Goal: Transaction & Acquisition: Purchase product/service

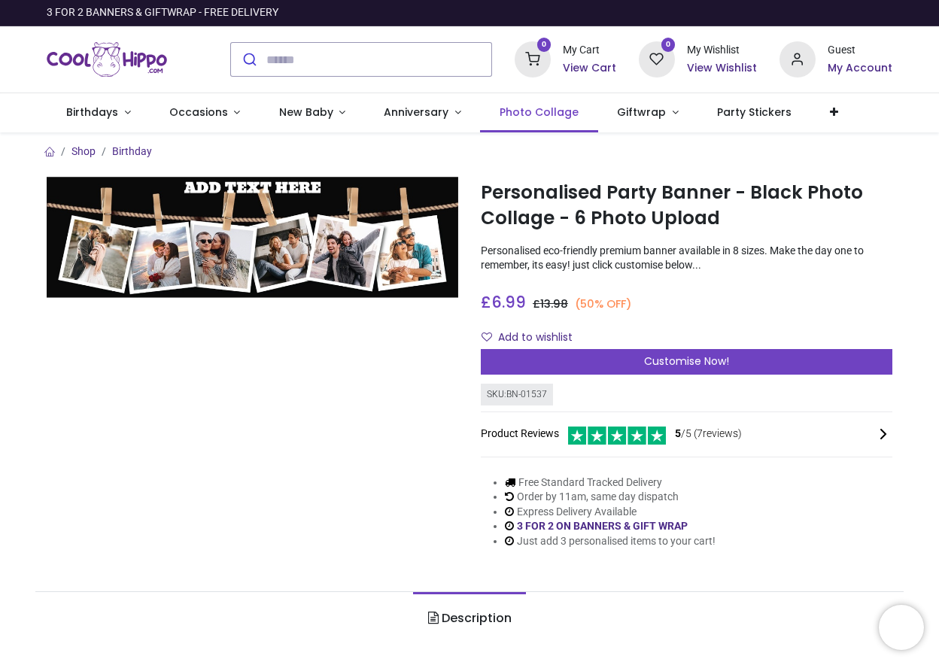
click at [539, 117] on span "Photo Collage" at bounding box center [538, 112] width 79 height 15
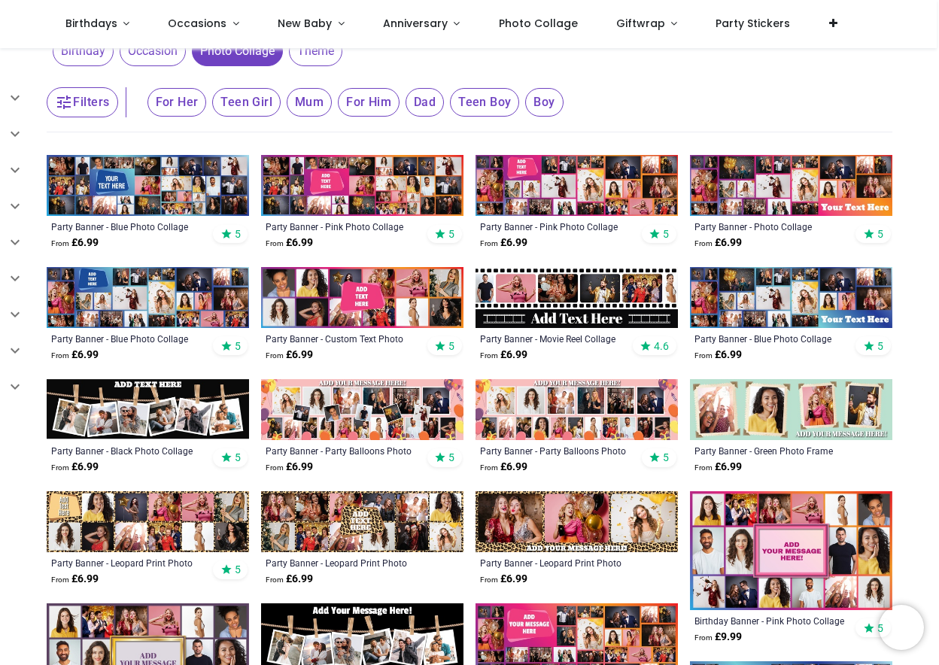
scroll to position [379, 0]
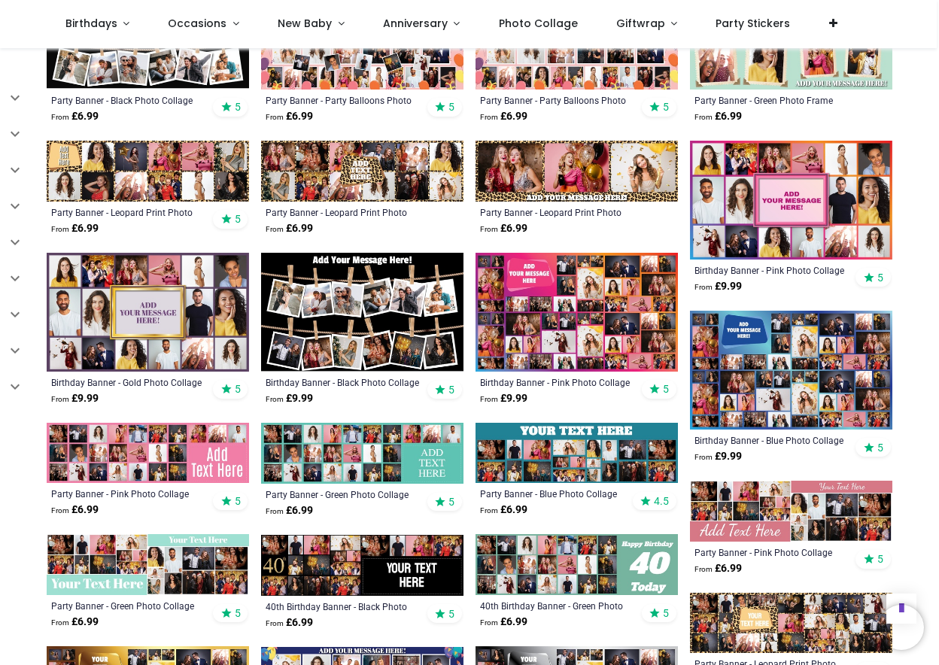
scroll to position [399, 0]
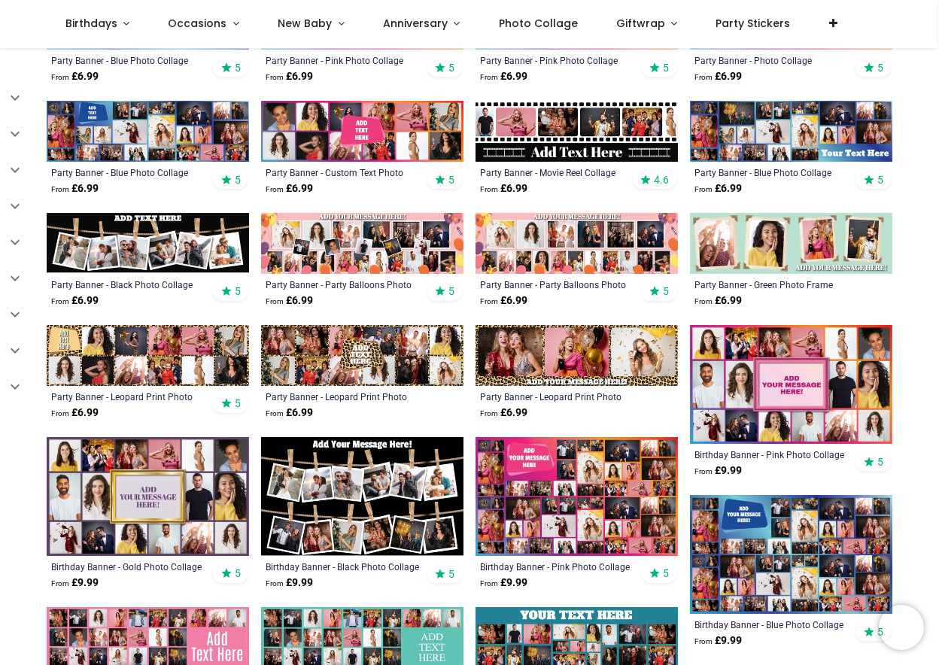
scroll to position [269, 0]
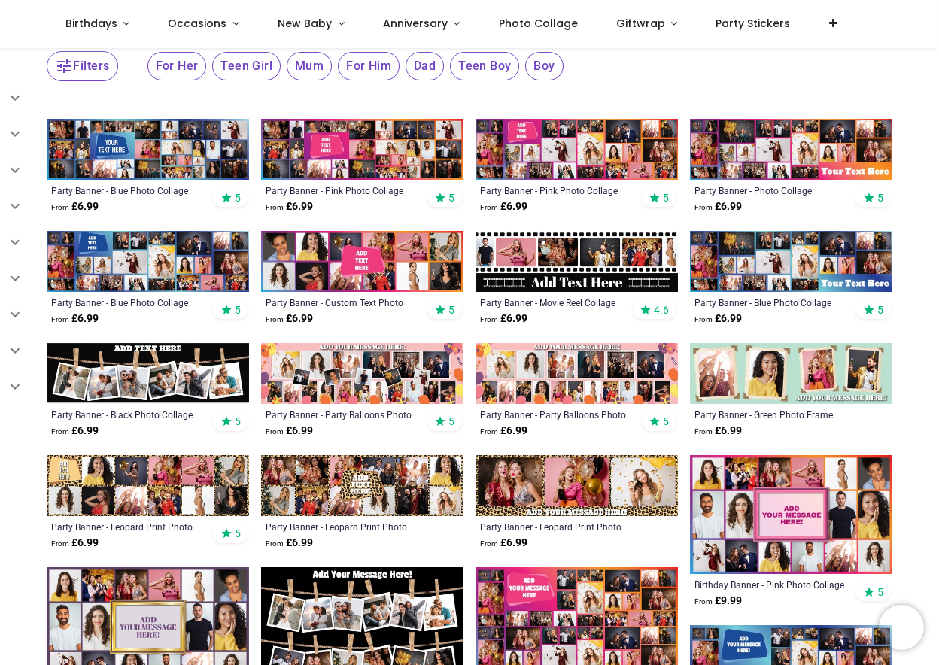
click at [144, 381] on img at bounding box center [148, 373] width 202 height 61
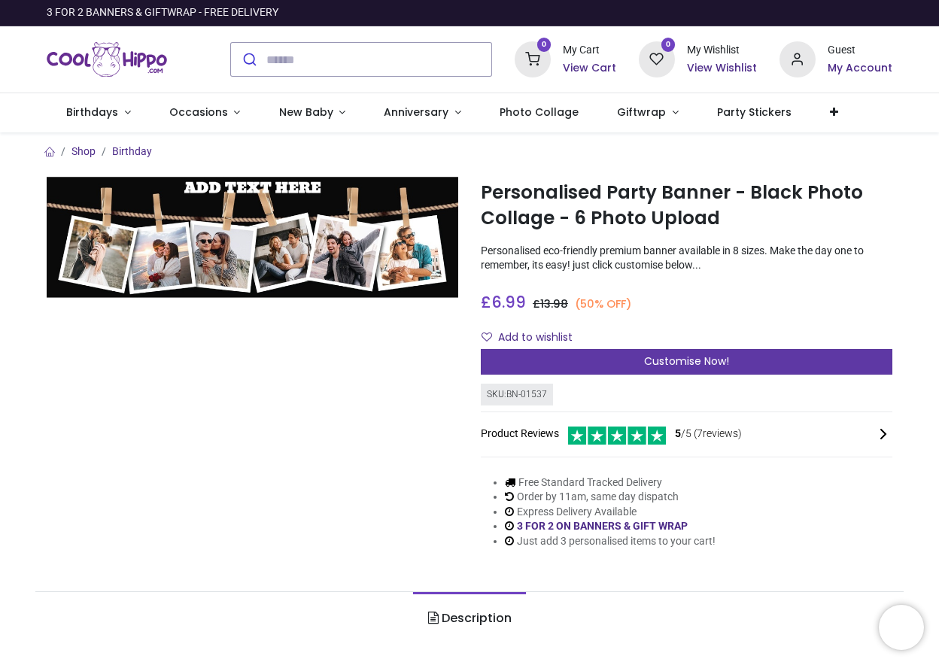
click at [618, 350] on div "Customise Now!" at bounding box center [686, 362] width 411 height 26
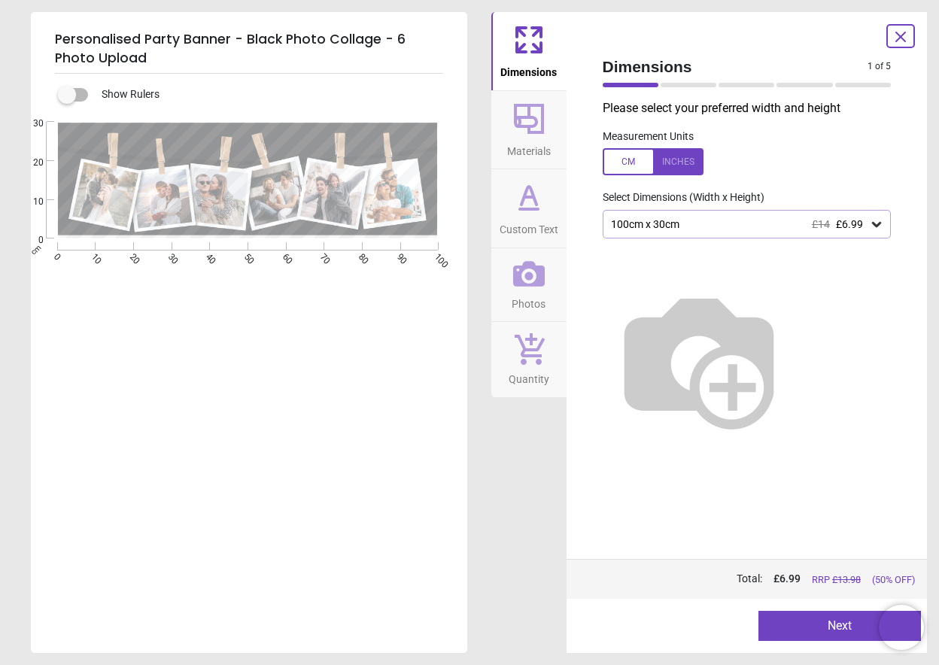
click at [854, 226] on span "£6.99" at bounding box center [849, 224] width 27 height 12
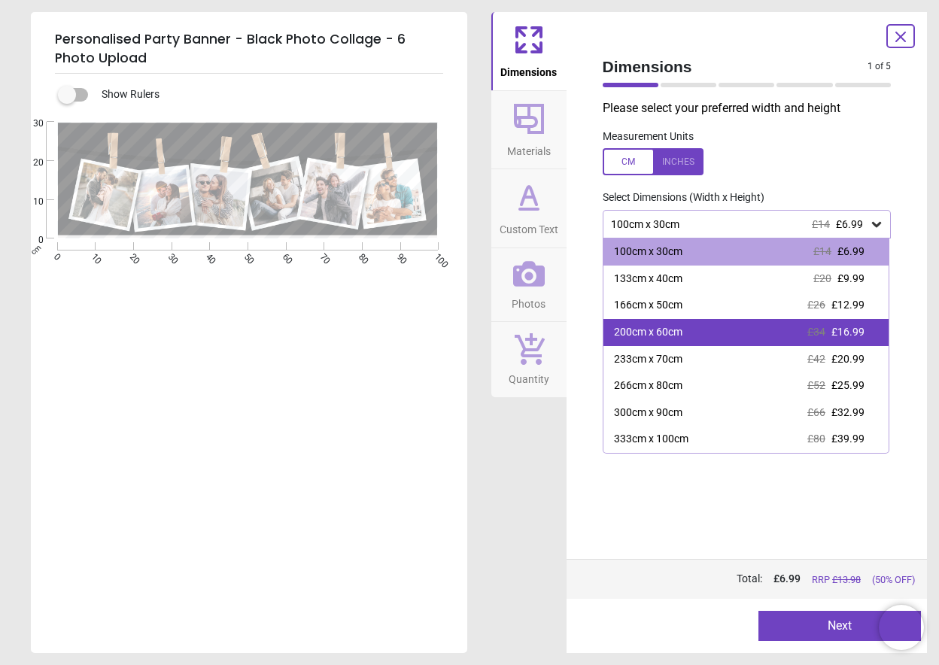
click at [827, 335] on div "£34 £16.99" at bounding box center [835, 332] width 57 height 15
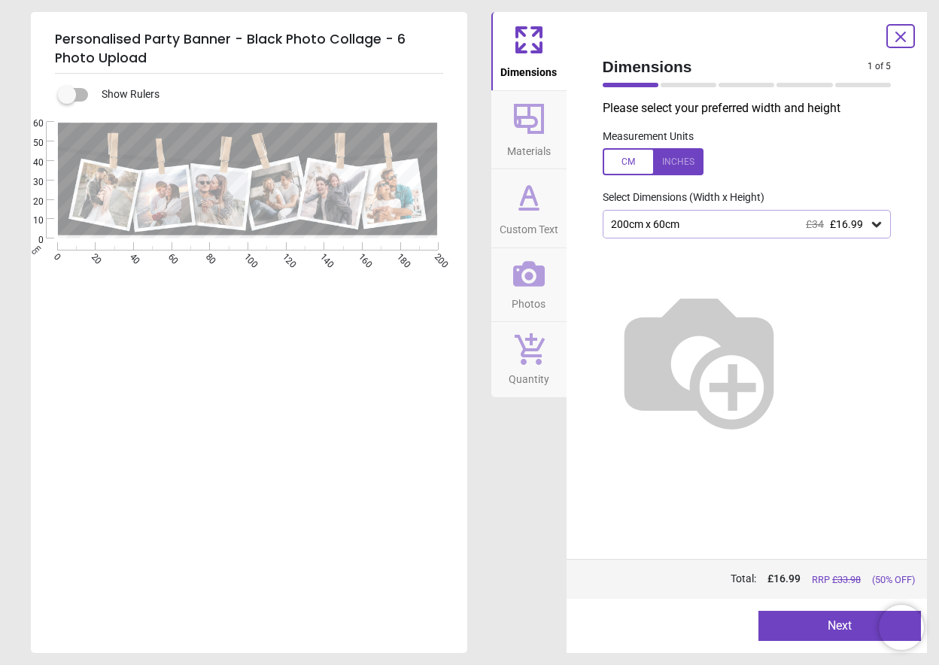
click at [850, 225] on span "£16.99" at bounding box center [846, 224] width 33 height 12
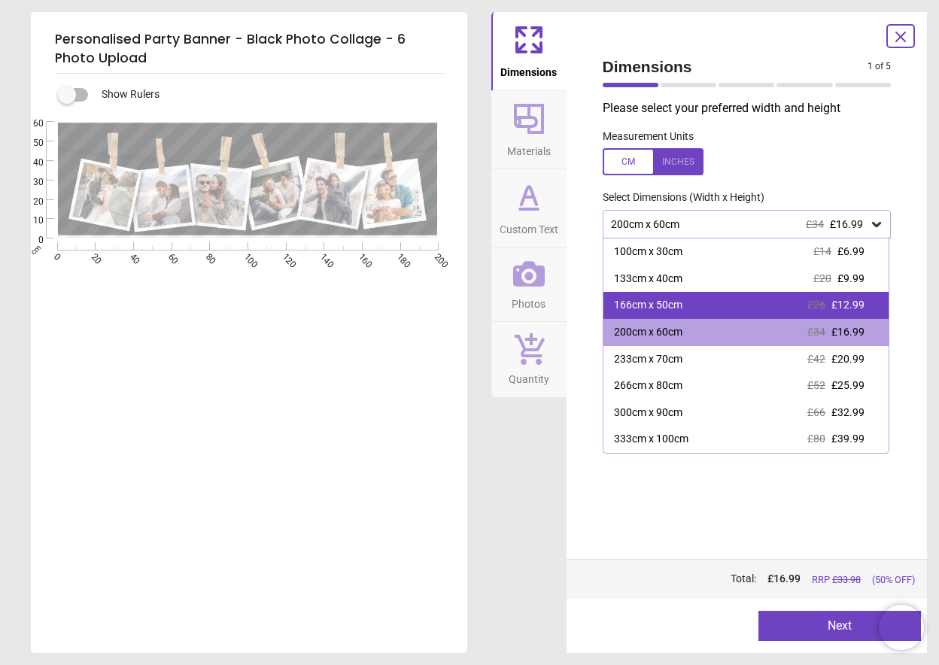
click at [851, 299] on span "£12.99" at bounding box center [847, 305] width 33 height 12
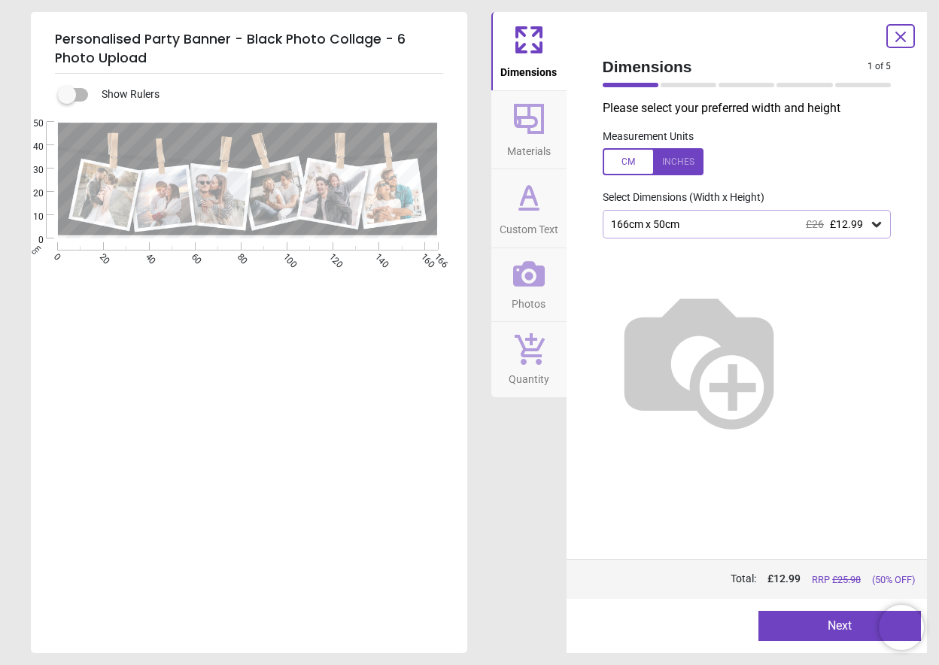
click at [800, 218] on div "166cm x 50cm £26 £12.99" at bounding box center [739, 224] width 260 height 13
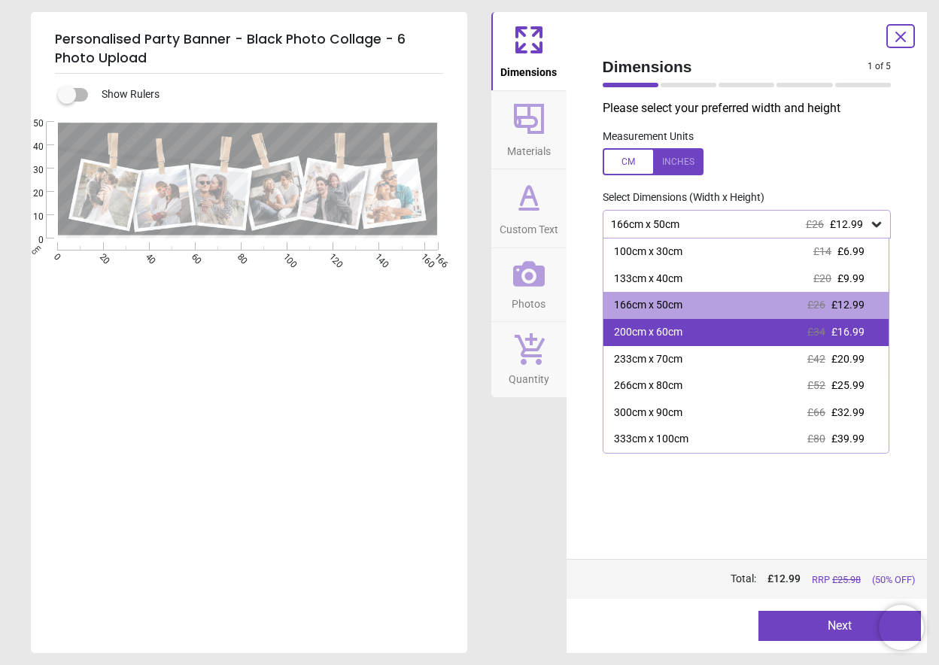
click at [751, 323] on div "200cm x 60cm £34 £16.99" at bounding box center [746, 332] width 286 height 27
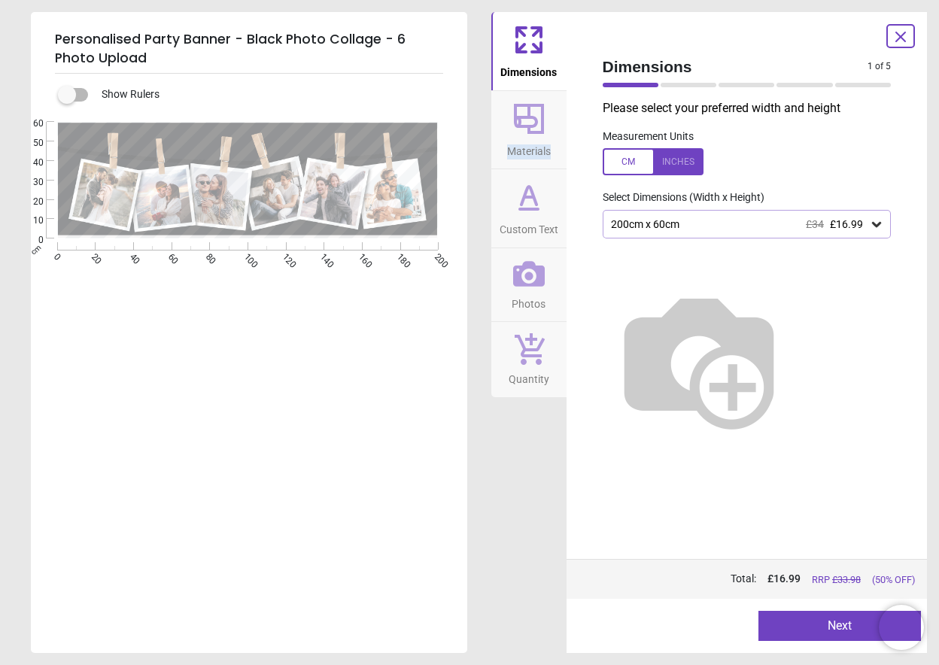
click at [532, 115] on icon at bounding box center [529, 119] width 36 height 36
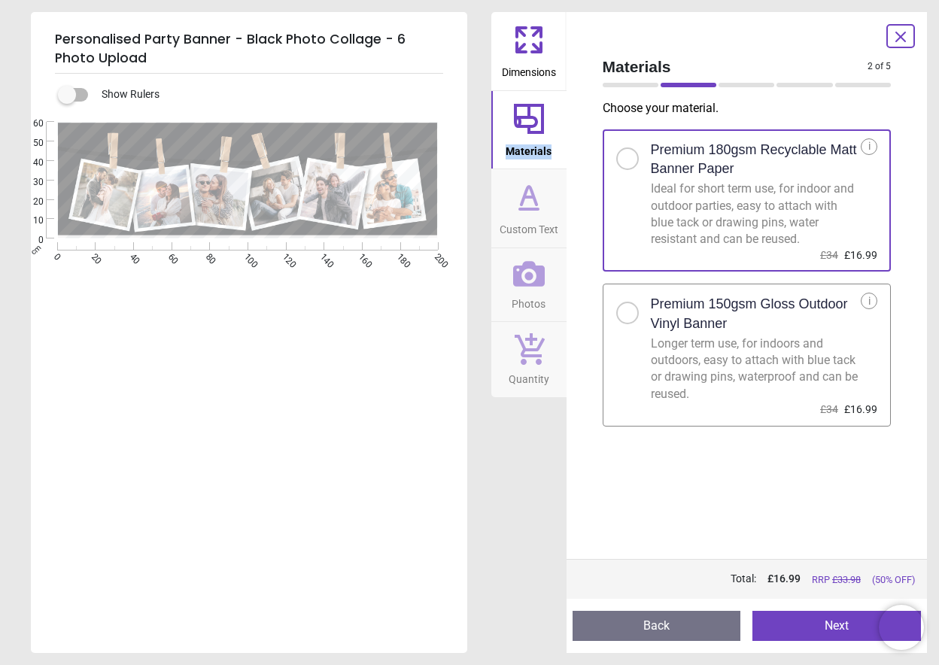
click at [523, 209] on icon at bounding box center [529, 209] width 18 height 0
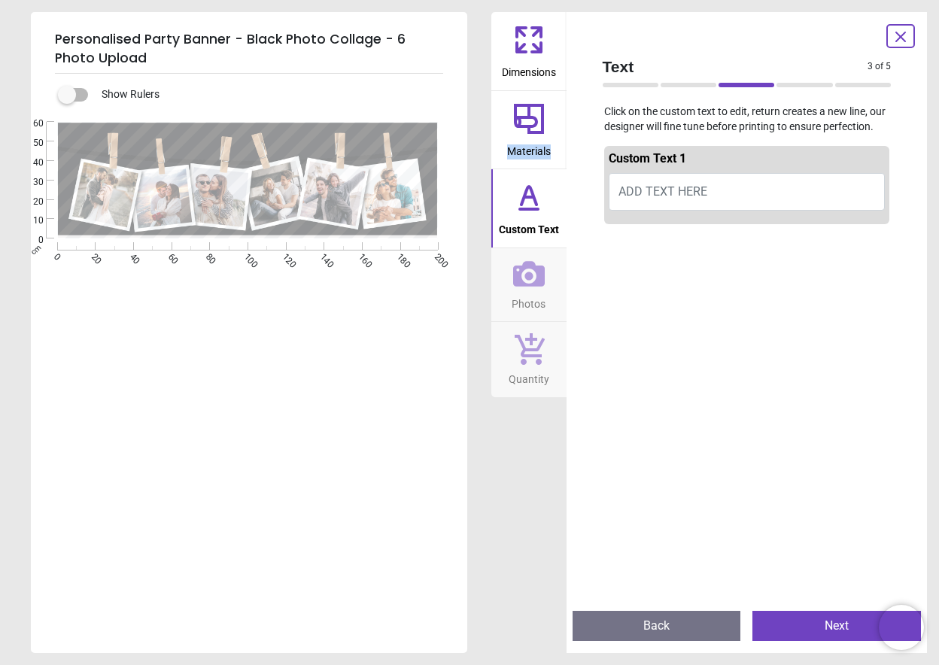
click at [530, 151] on span "Materials" at bounding box center [529, 148] width 44 height 23
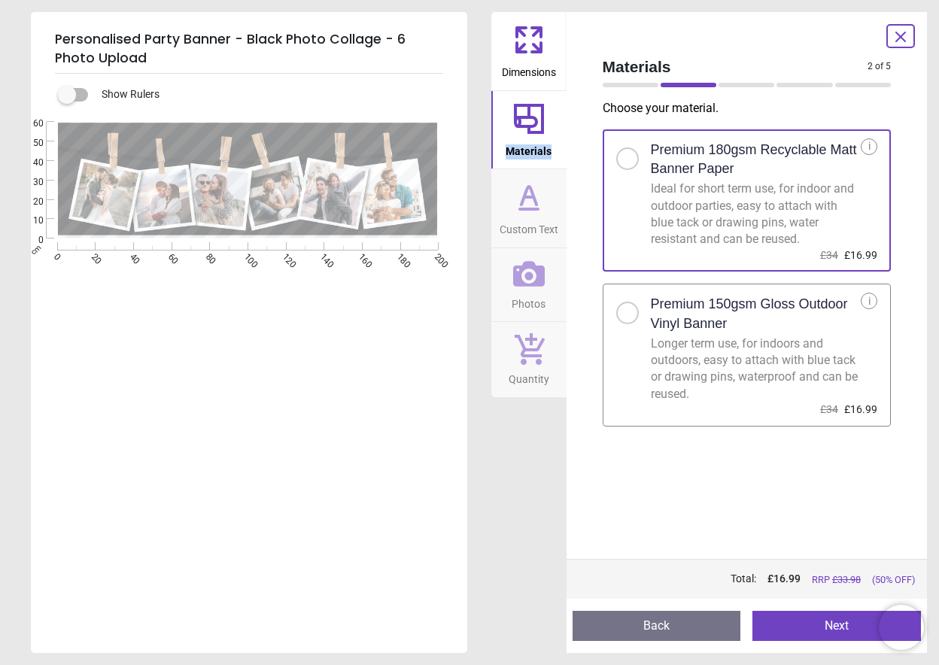
click at [524, 198] on icon at bounding box center [528, 196] width 15 height 18
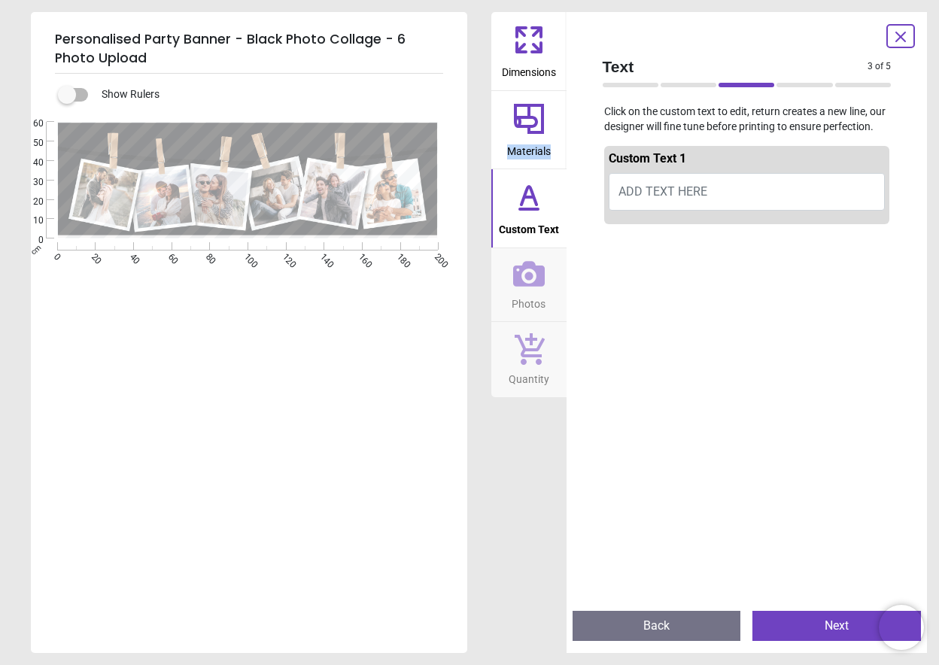
click at [739, 187] on button "ADD TEXT HERE" at bounding box center [747, 192] width 277 height 38
click at [722, 192] on button "ADD TEXT HERE" at bounding box center [747, 192] width 277 height 38
type textarea "**********"
click at [545, 301] on span "Photos" at bounding box center [528, 301] width 34 height 23
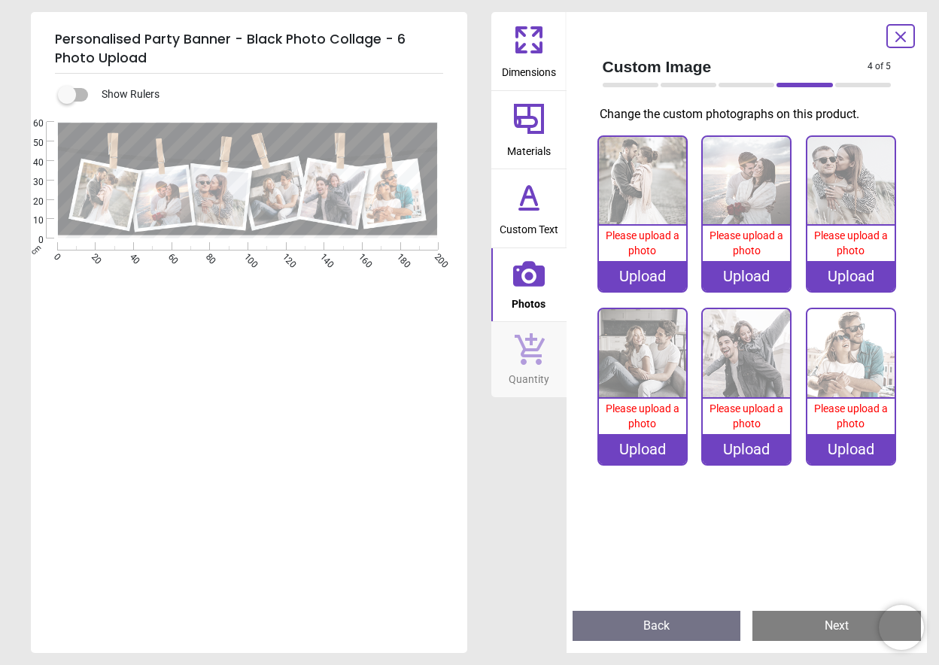
click at [636, 227] on div "Please upload a photo" at bounding box center [642, 243] width 87 height 35
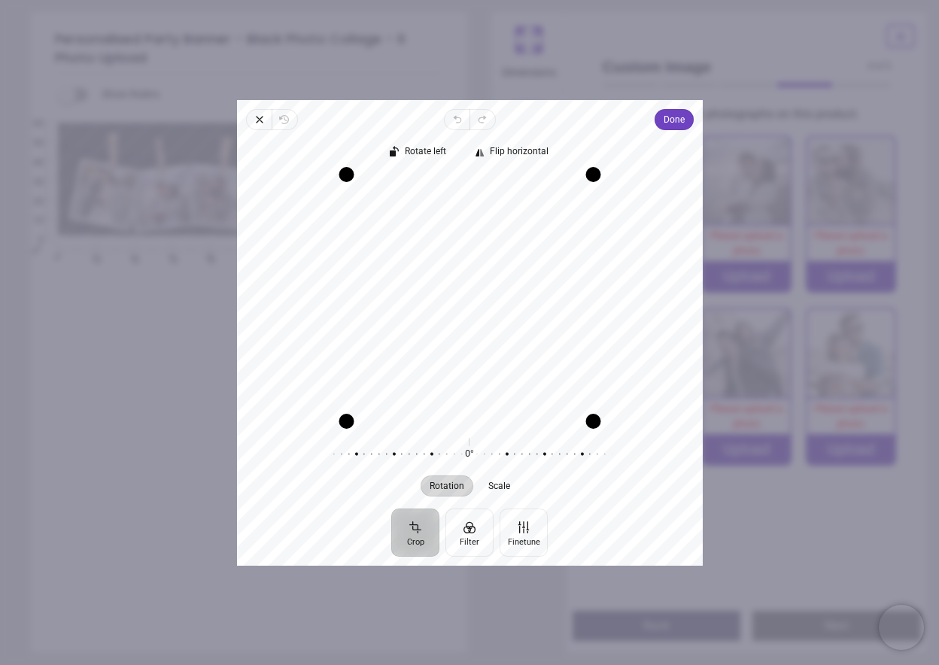
click at [654, 128] on div "Close Revert Undo Redo Done Crop Filter Finetune Rotate left Flip horizontal Re…" at bounding box center [470, 333] width 466 height 466
click at [668, 121] on span "Done" at bounding box center [673, 120] width 21 height 18
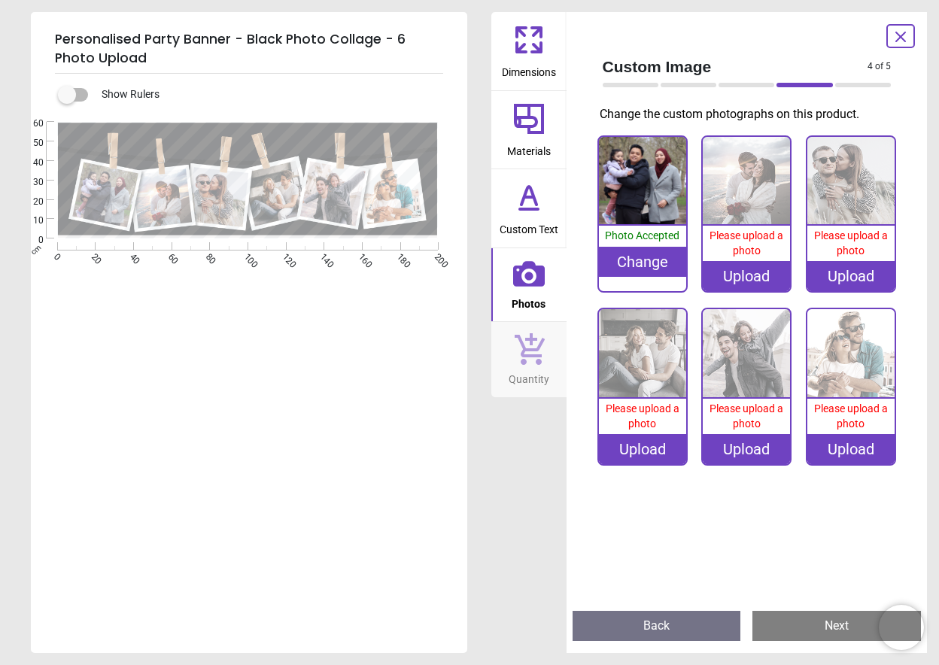
click at [754, 173] on img at bounding box center [746, 180] width 87 height 87
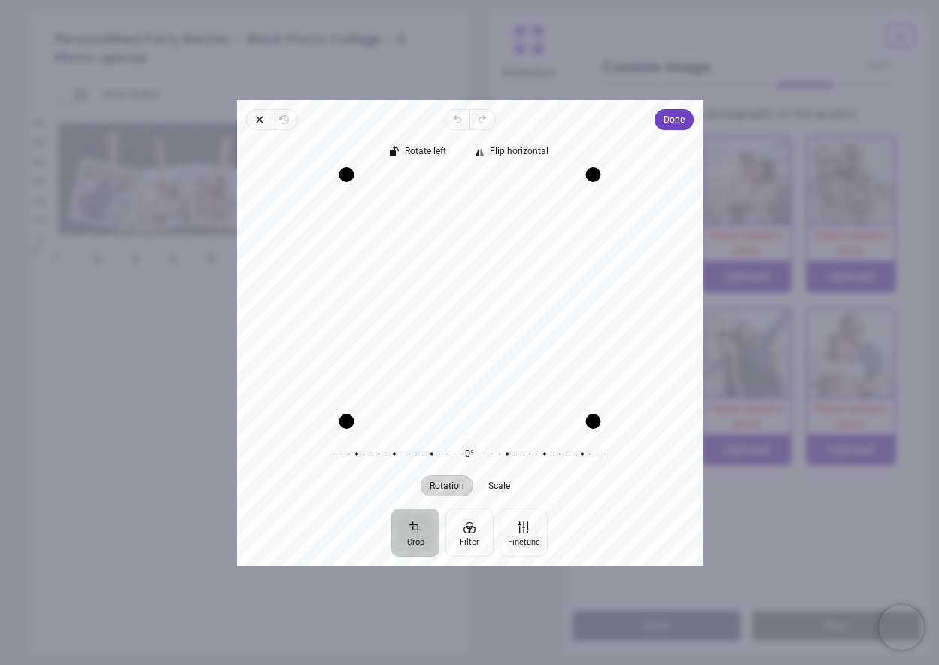
drag, startPoint x: 464, startPoint y: 334, endPoint x: 464, endPoint y: 294, distance: 39.9
click at [464, 294] on div "Recenter" at bounding box center [470, 298] width 442 height 246
click at [599, 427] on div "Drag corner br" at bounding box center [593, 421] width 15 height 15
drag, startPoint x: 595, startPoint y: 423, endPoint x: 524, endPoint y: 384, distance: 81.5
click at [524, 384] on div "Recenter" at bounding box center [470, 298] width 442 height 246
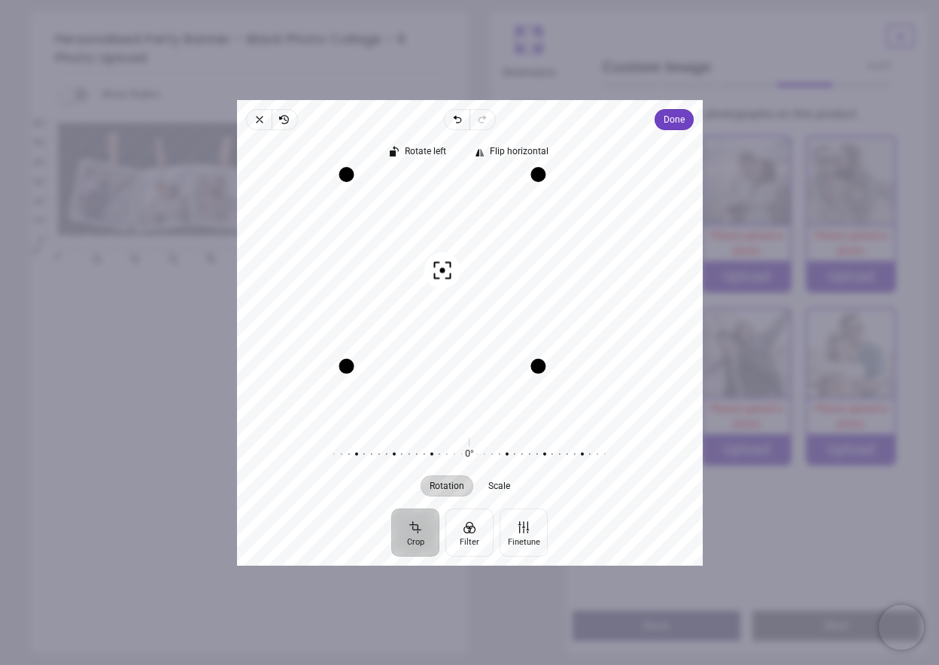
drag, startPoint x: 484, startPoint y: 340, endPoint x: 451, endPoint y: 320, distance: 38.2
click at [451, 320] on div "Recenter" at bounding box center [470, 298] width 442 height 246
click at [678, 126] on span "Done" at bounding box center [673, 120] width 21 height 18
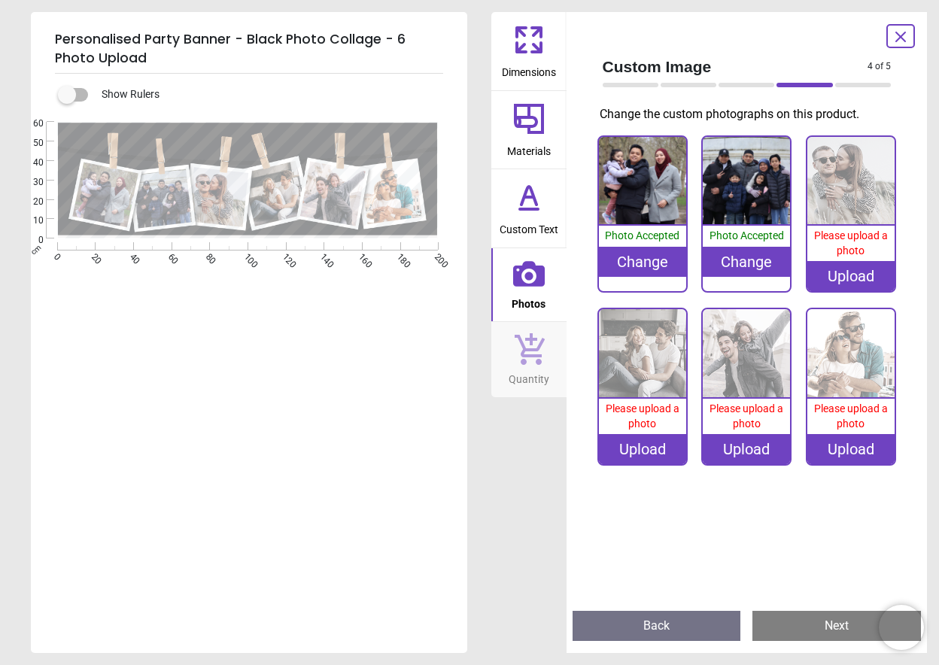
click at [831, 207] on img at bounding box center [850, 180] width 87 height 87
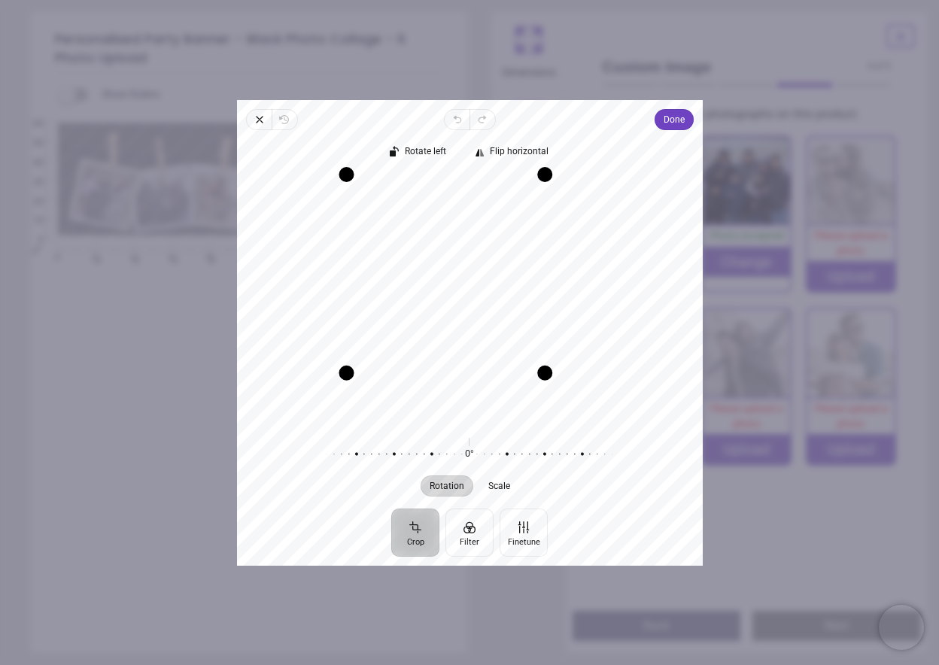
drag, startPoint x: 596, startPoint y: 422, endPoint x: 528, endPoint y: 393, distance: 73.8
click at [528, 393] on div "Recenter" at bounding box center [470, 298] width 442 height 246
drag, startPoint x: 481, startPoint y: 341, endPoint x: 475, endPoint y: 324, distance: 18.3
click at [469, 326] on div "Recenter" at bounding box center [470, 298] width 442 height 246
click at [472, 320] on div "Recenter" at bounding box center [470, 298] width 442 height 246
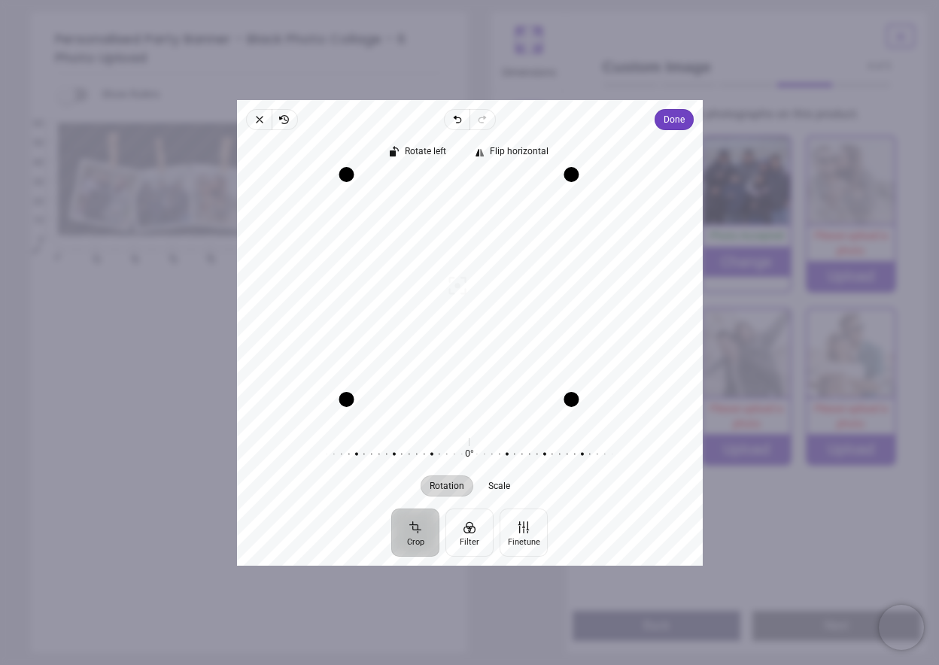
drag, startPoint x: 548, startPoint y: 374, endPoint x: 580, endPoint y: 391, distance: 36.7
click at [578, 391] on div "Drag corner br" at bounding box center [570, 398] width 15 height 15
drag, startPoint x: 524, startPoint y: 351, endPoint x: 538, endPoint y: 361, distance: 16.7
click at [538, 361] on div "Recenter" at bounding box center [470, 298] width 442 height 246
click at [683, 119] on span "Done" at bounding box center [673, 120] width 21 height 18
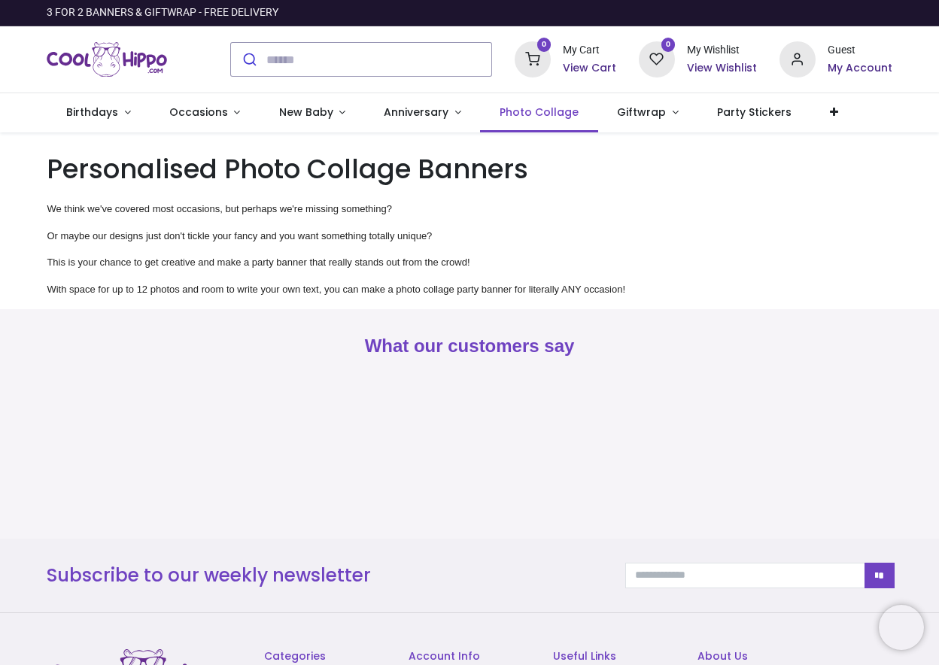
click at [511, 112] on span "Photo Collage" at bounding box center [538, 112] width 79 height 15
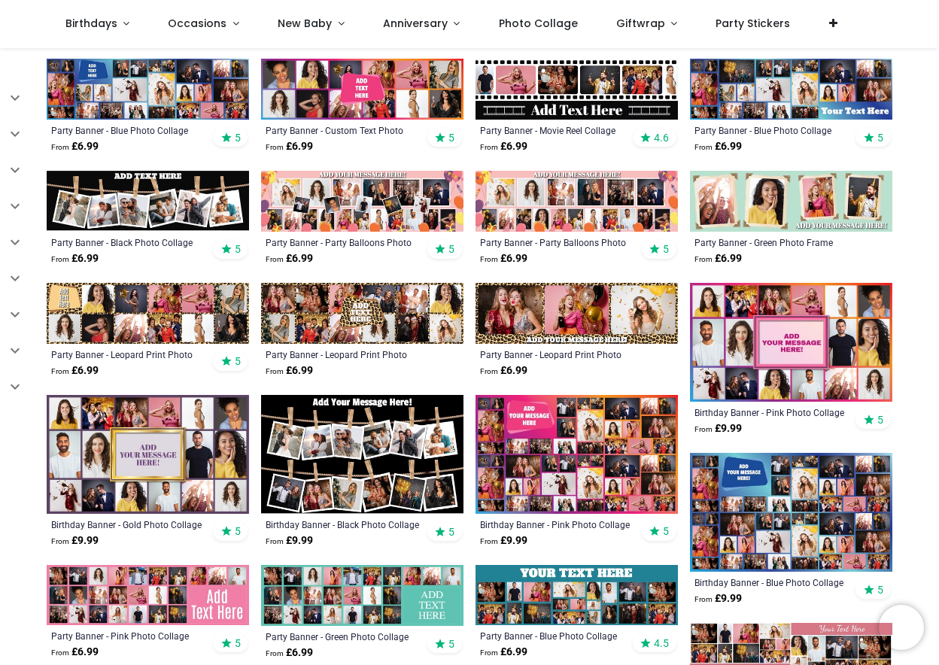
scroll to position [322, 0]
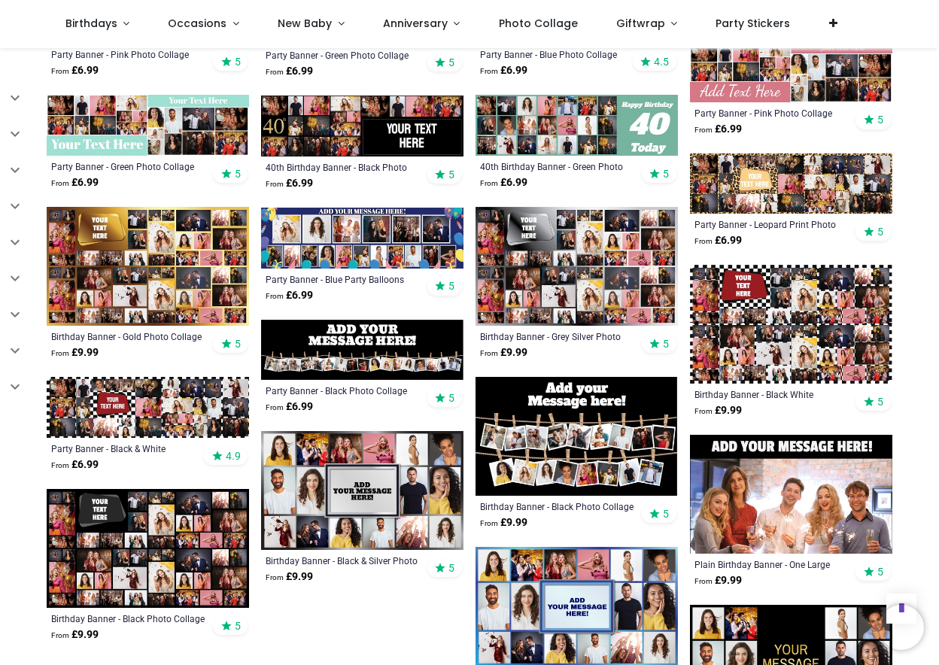
scroll to position [1154, 0]
